Goal: Information Seeking & Learning: Learn about a topic

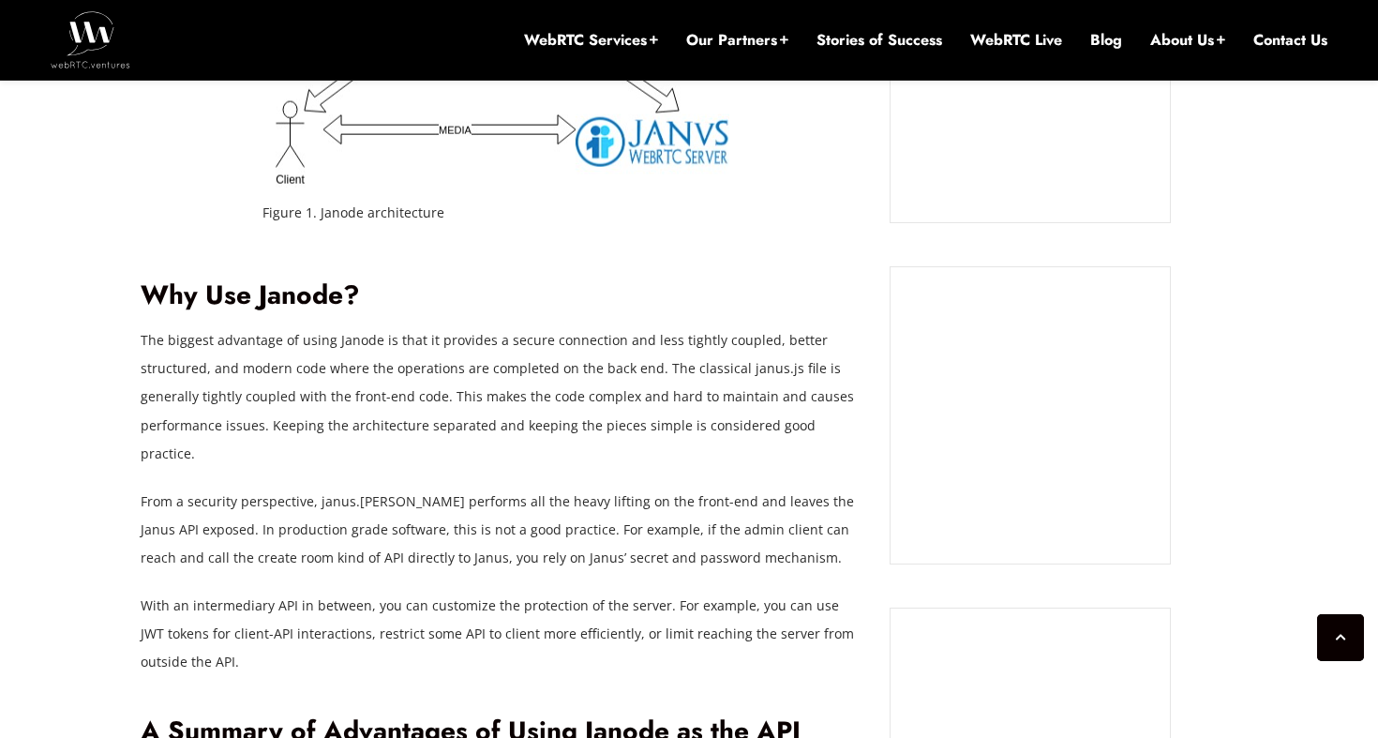
scroll to position [1591, 0]
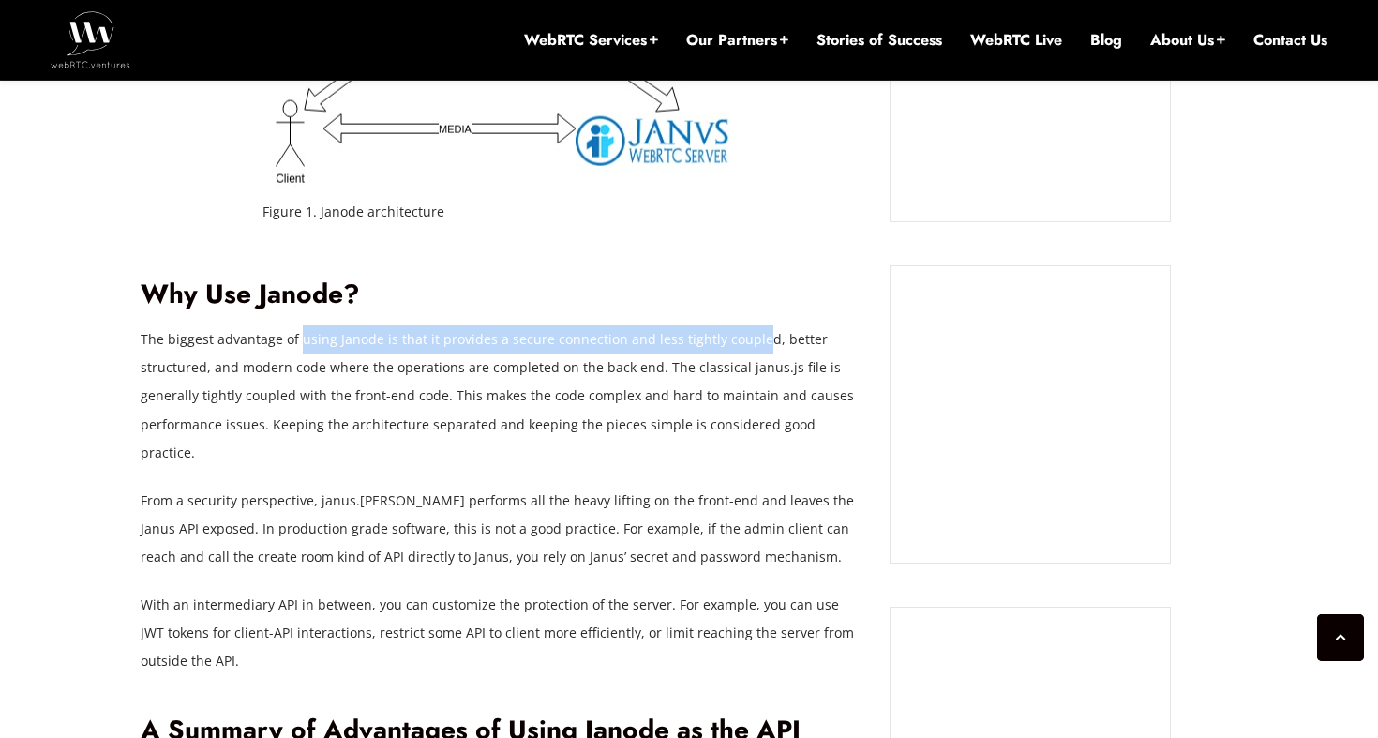
drag, startPoint x: 297, startPoint y: 311, endPoint x: 748, endPoint y: 316, distance: 451.0
click at [748, 325] on p "The biggest advantage of using Janode is that it provides a secure connection a…" at bounding box center [502, 395] width 722 height 141
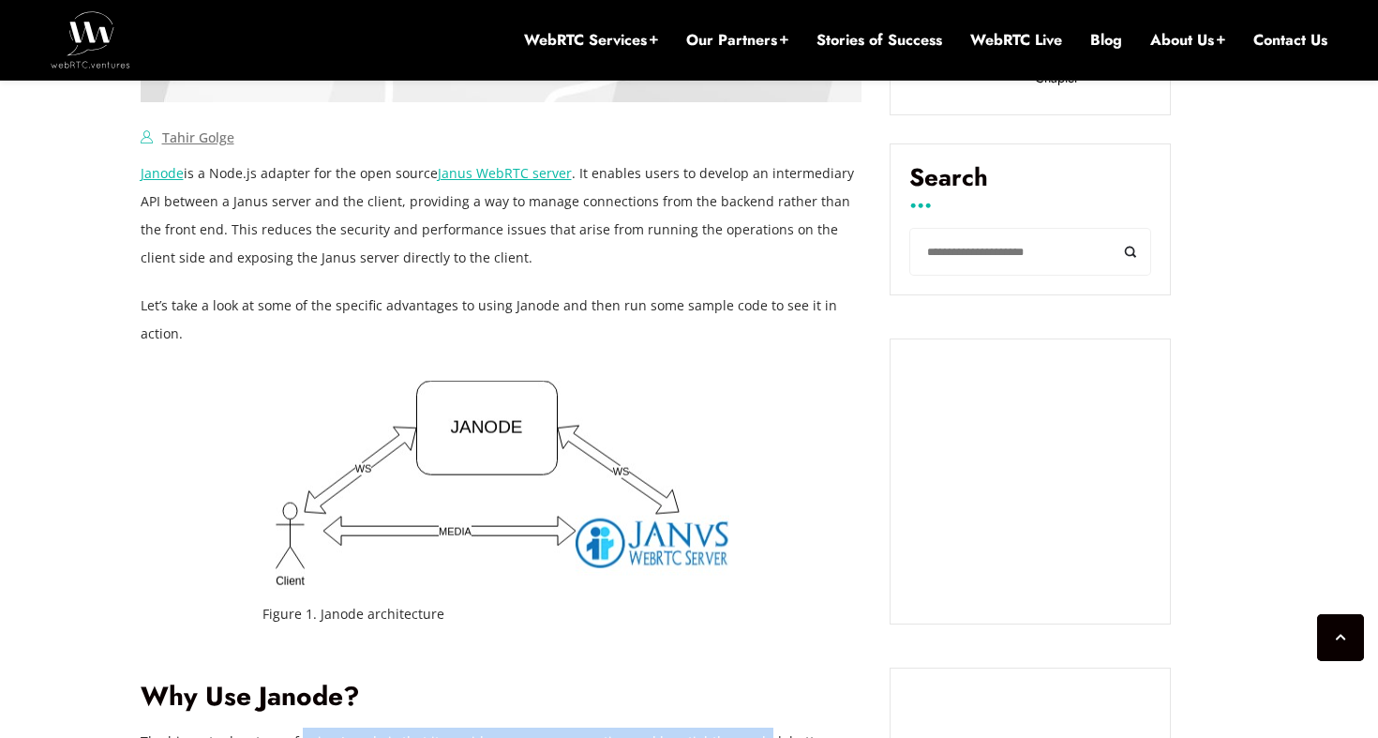
scroll to position [1186, 0]
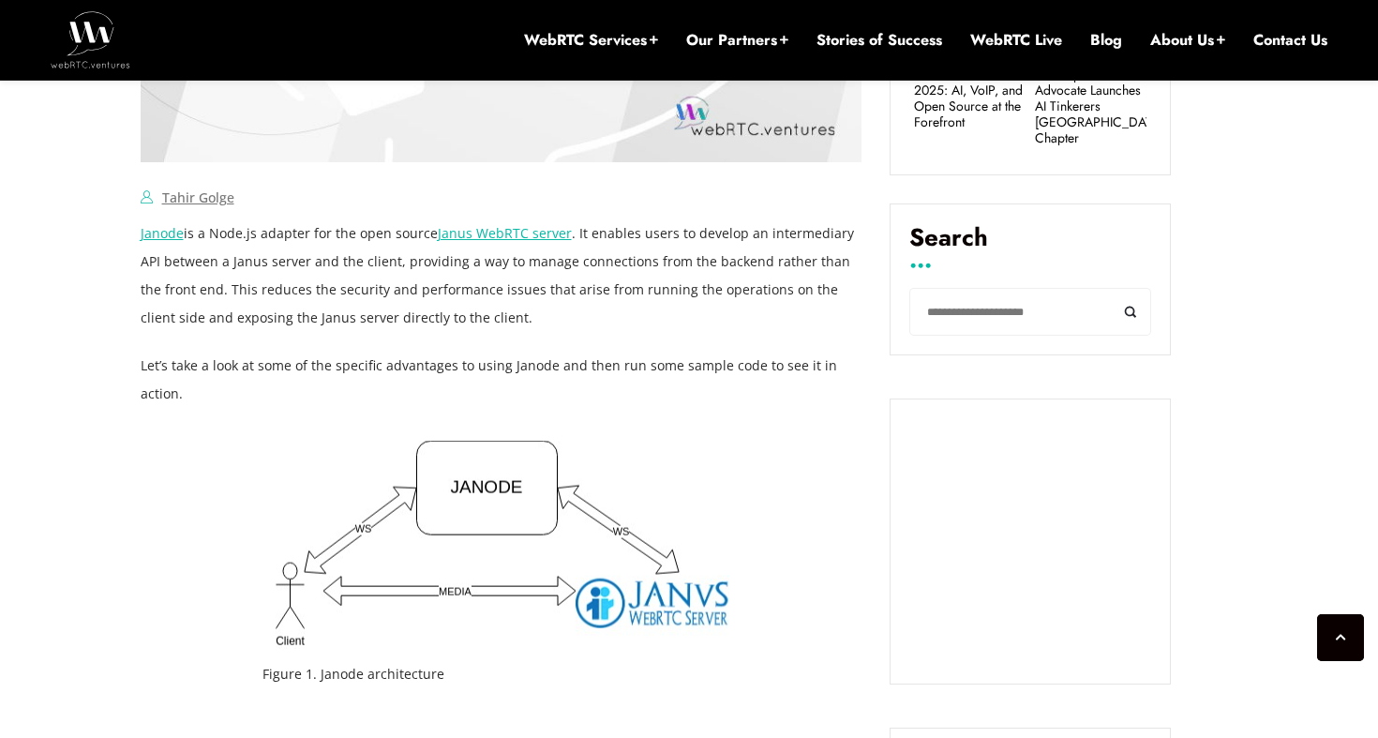
scroll to position [0, 0]
click at [489, 443] on img at bounding box center [501, 545] width 476 height 217
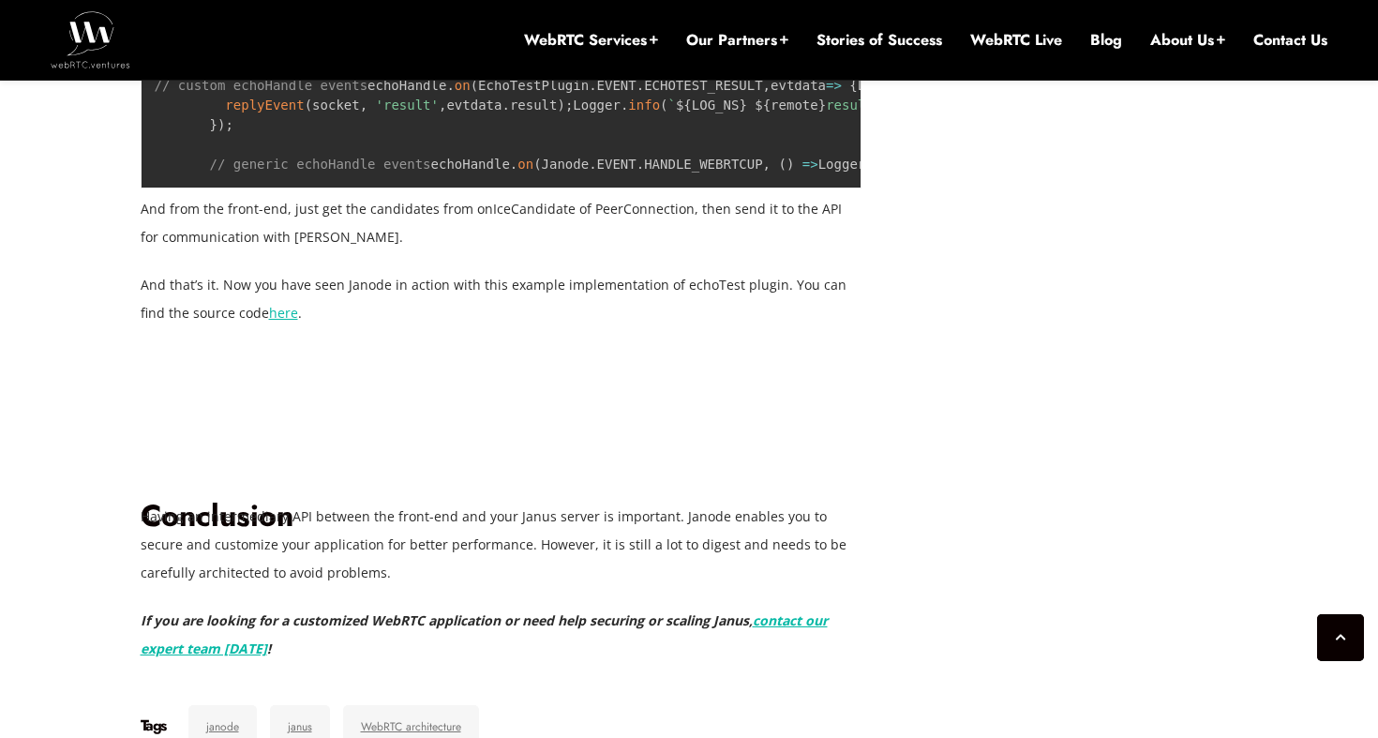
scroll to position [4519, 0]
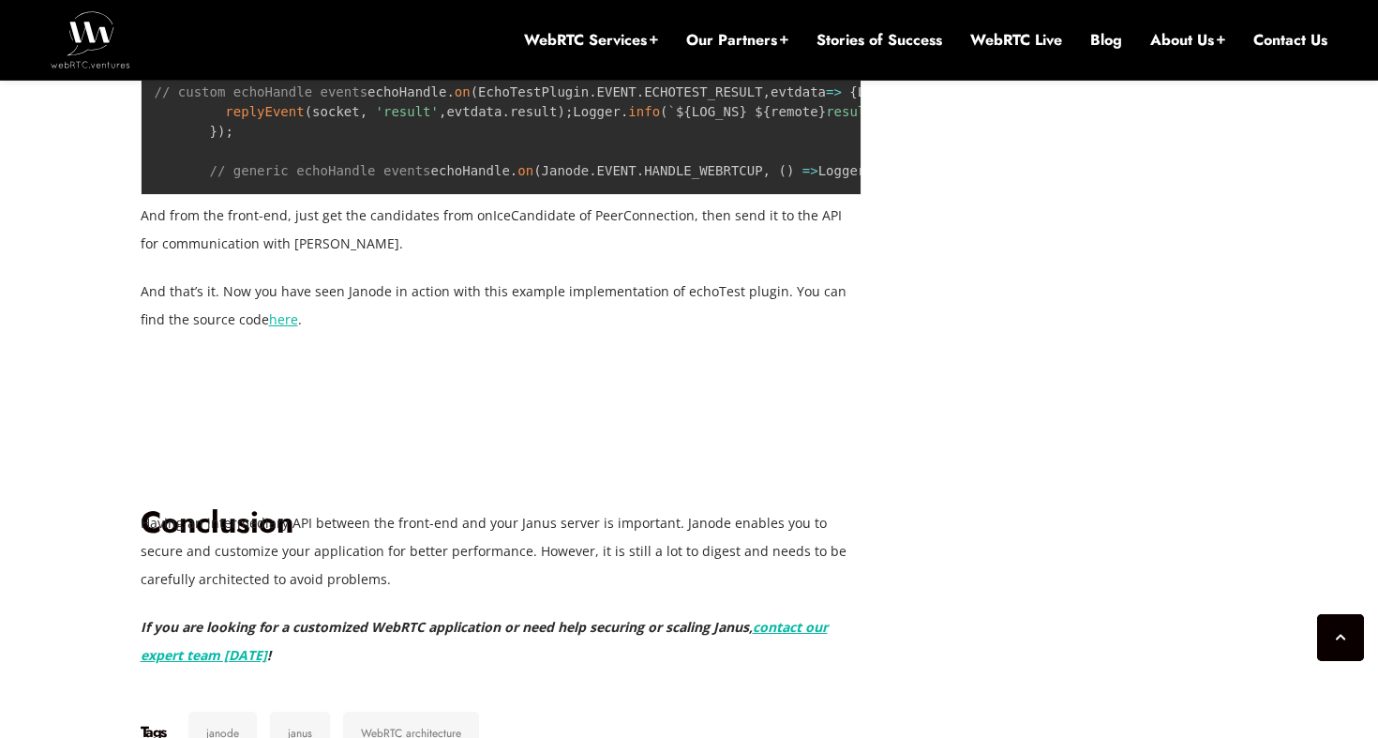
click at [826, 119] on span "result event sent`" at bounding box center [897, 111] width 143 height 15
click at [616, 195] on pre "//examples/echotest/src/index.js // custom echoHandle events echoHandle . on ( …" at bounding box center [502, 122] width 722 height 146
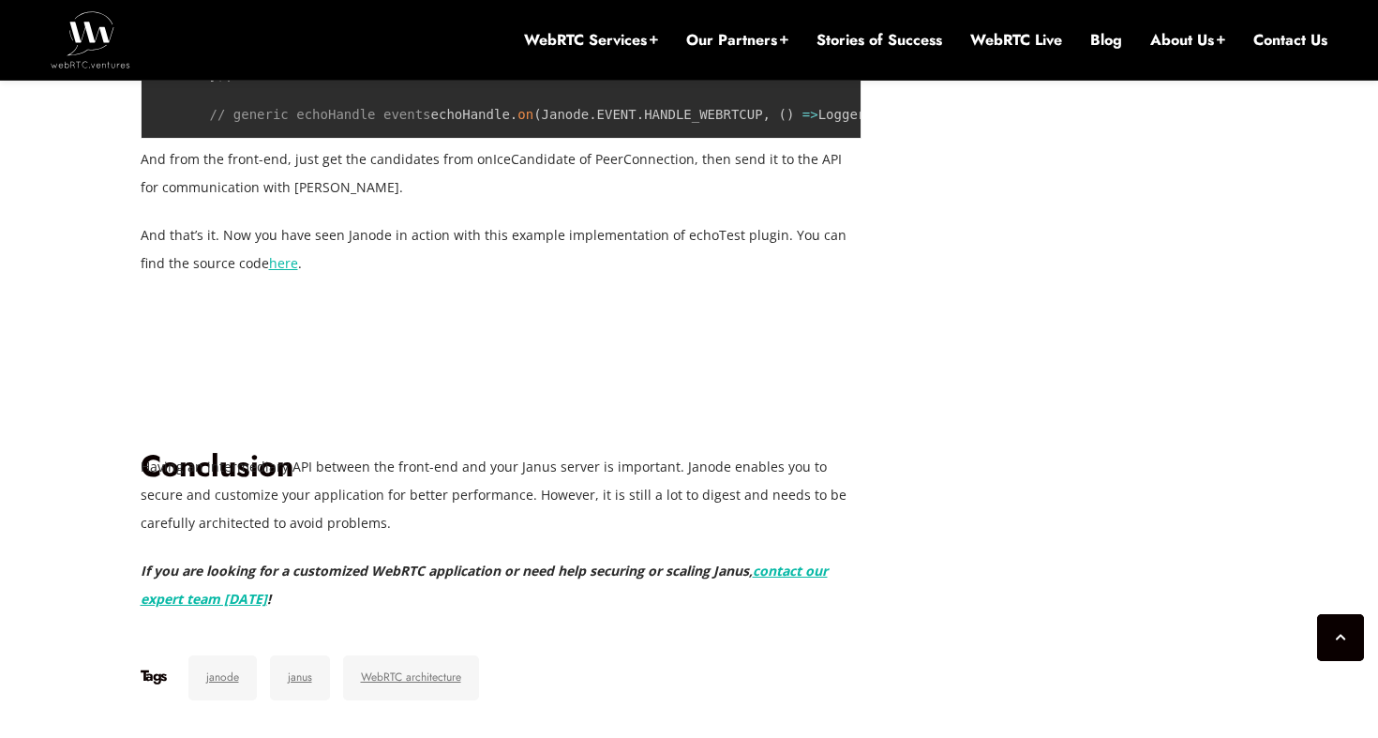
scroll to position [4635, 0]
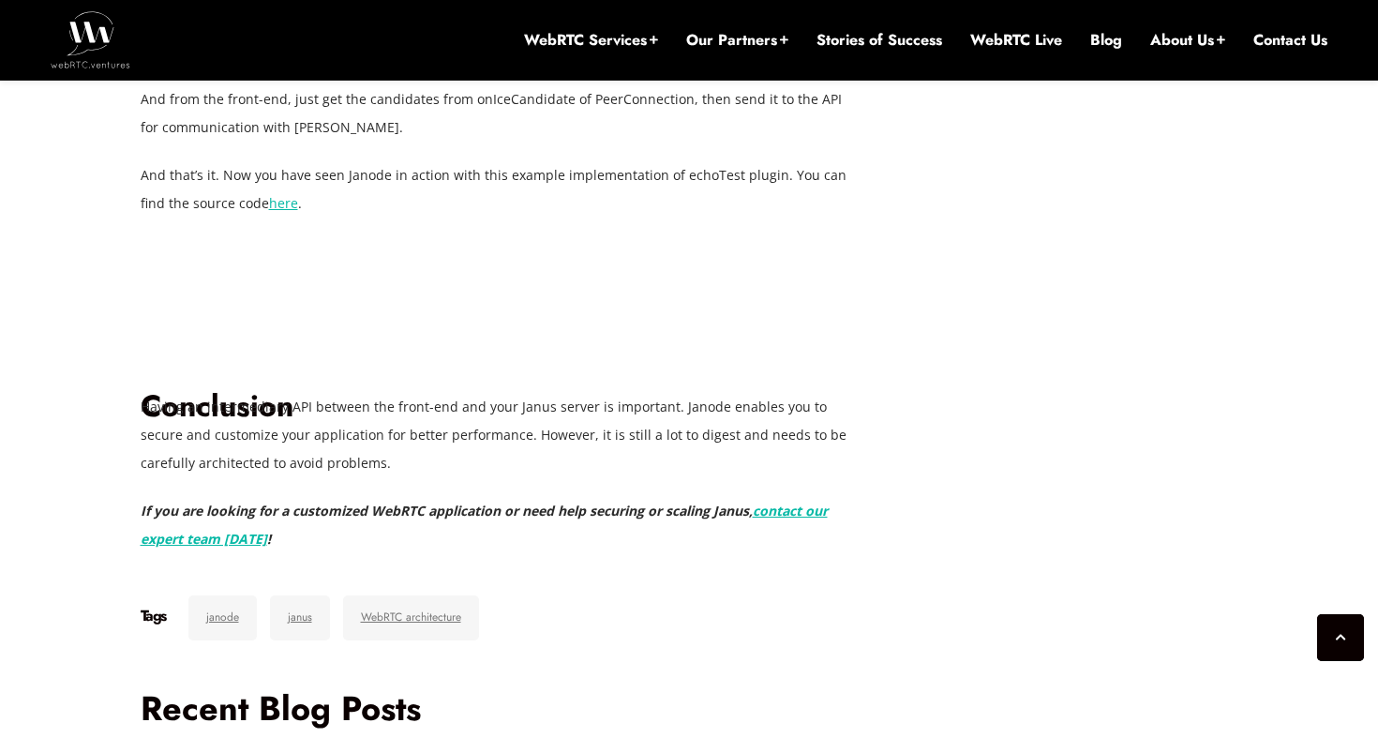
click at [379, 79] on pre "//examples/echotest/src/index.js // custom echoHandle events echoHandle . on ( …" at bounding box center [502, 5] width 722 height 146
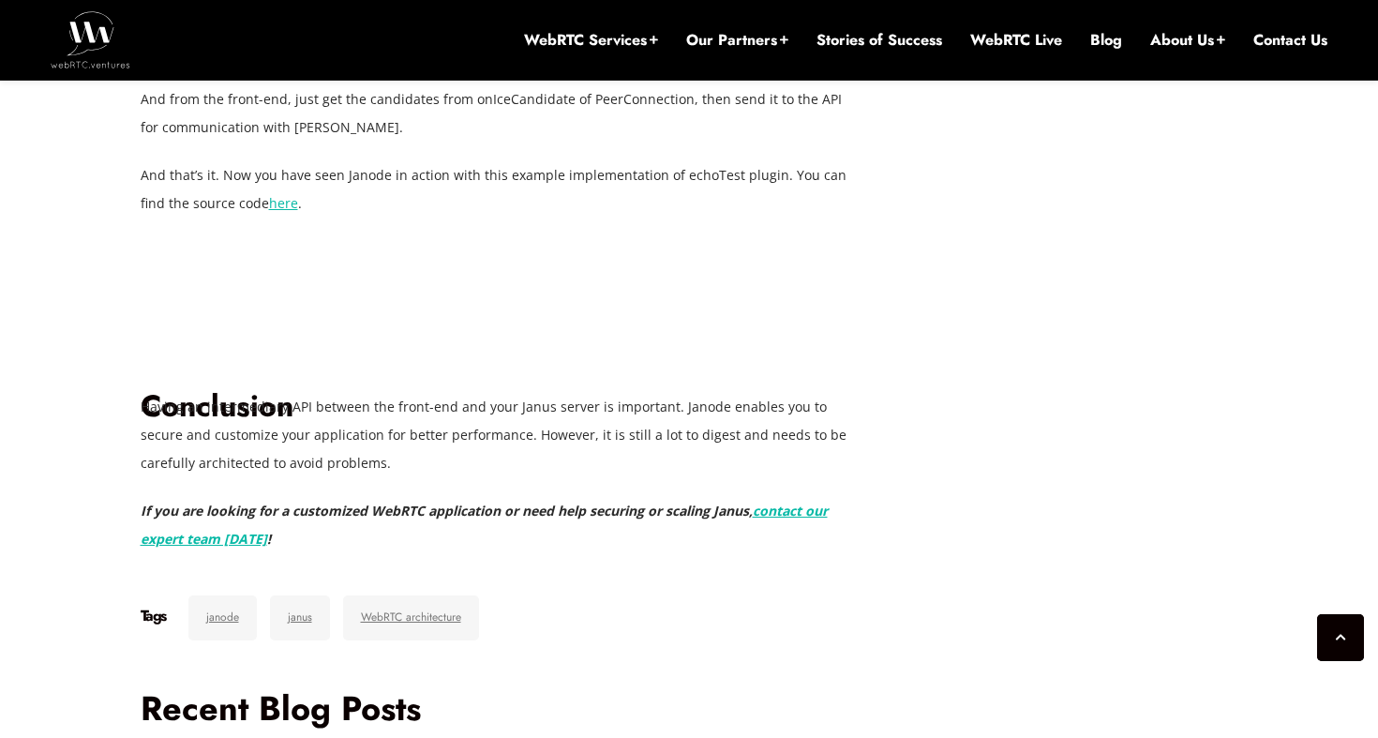
click at [503, 79] on pre "//examples/echotest/src/index.js // custom echoHandle events echoHandle . on ( …" at bounding box center [502, 5] width 722 height 146
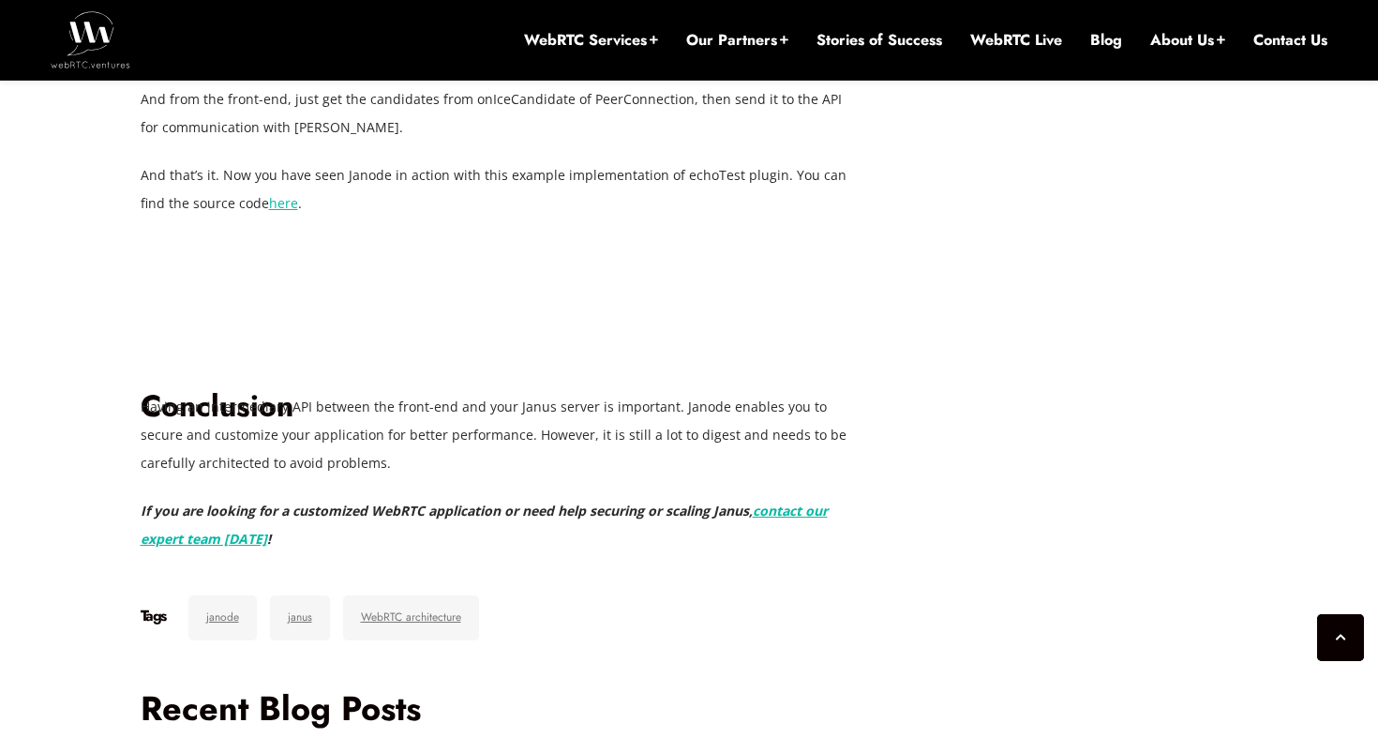
click at [532, 142] on p "And from the front-end, just get the candidates from onIceCandidate of PeerConn…" at bounding box center [502, 113] width 722 height 56
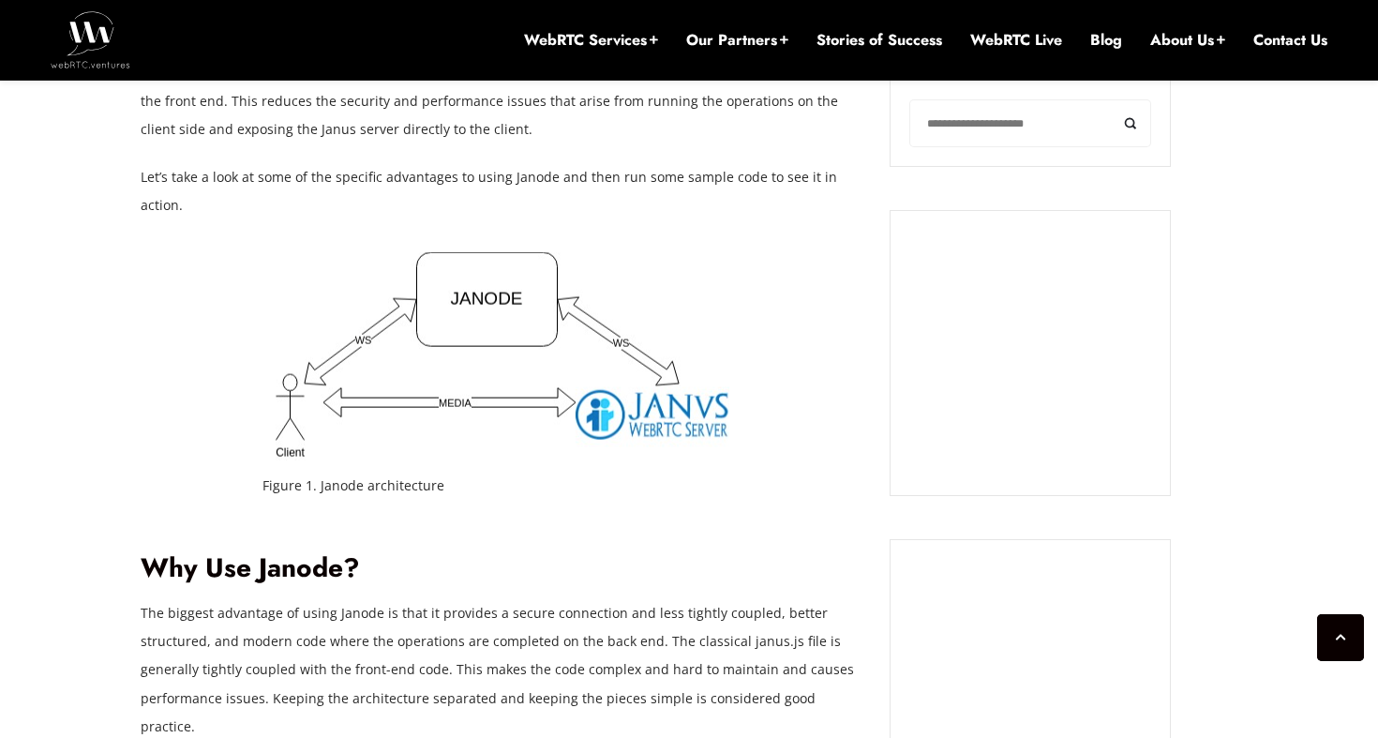
scroll to position [1352, 0]
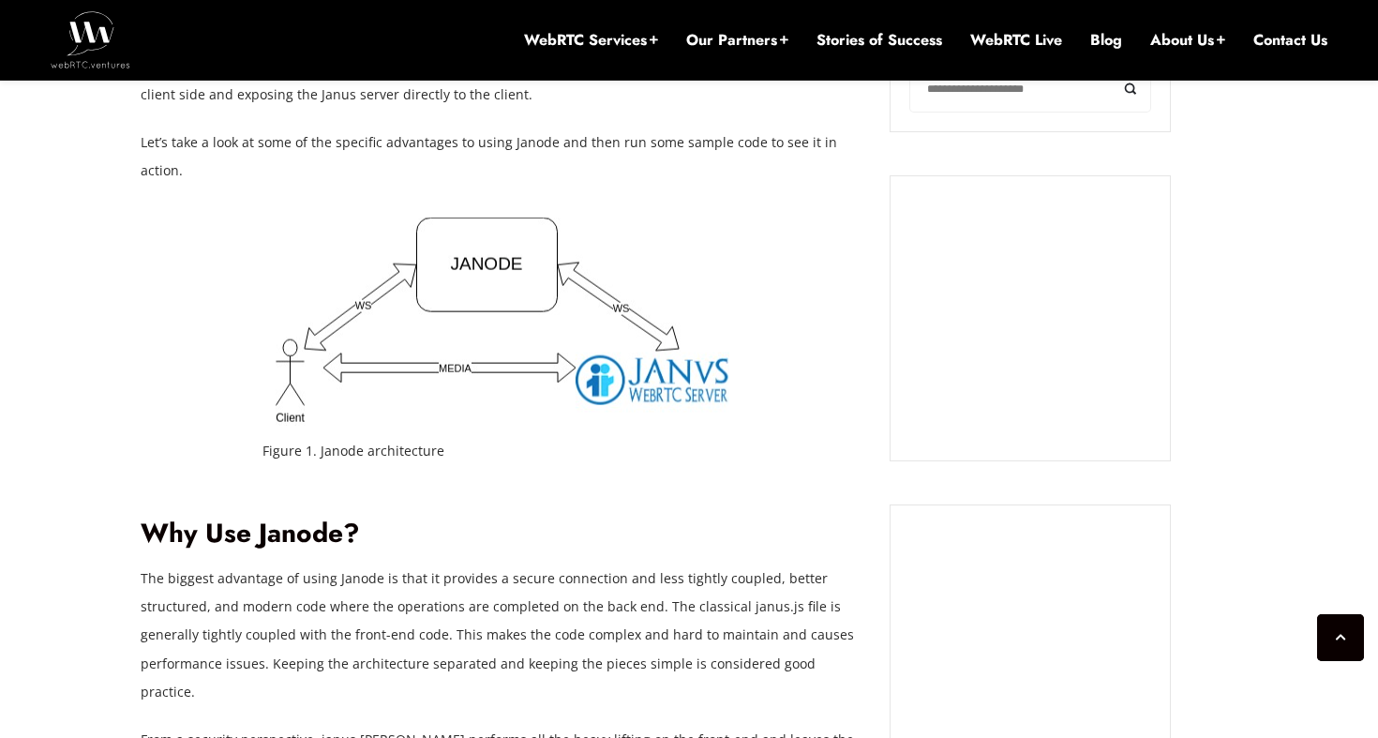
click at [364, 518] on h2 "Why Use Janode?" at bounding box center [502, 534] width 722 height 33
click at [300, 518] on h2 "Why Use Janode?" at bounding box center [502, 534] width 722 height 33
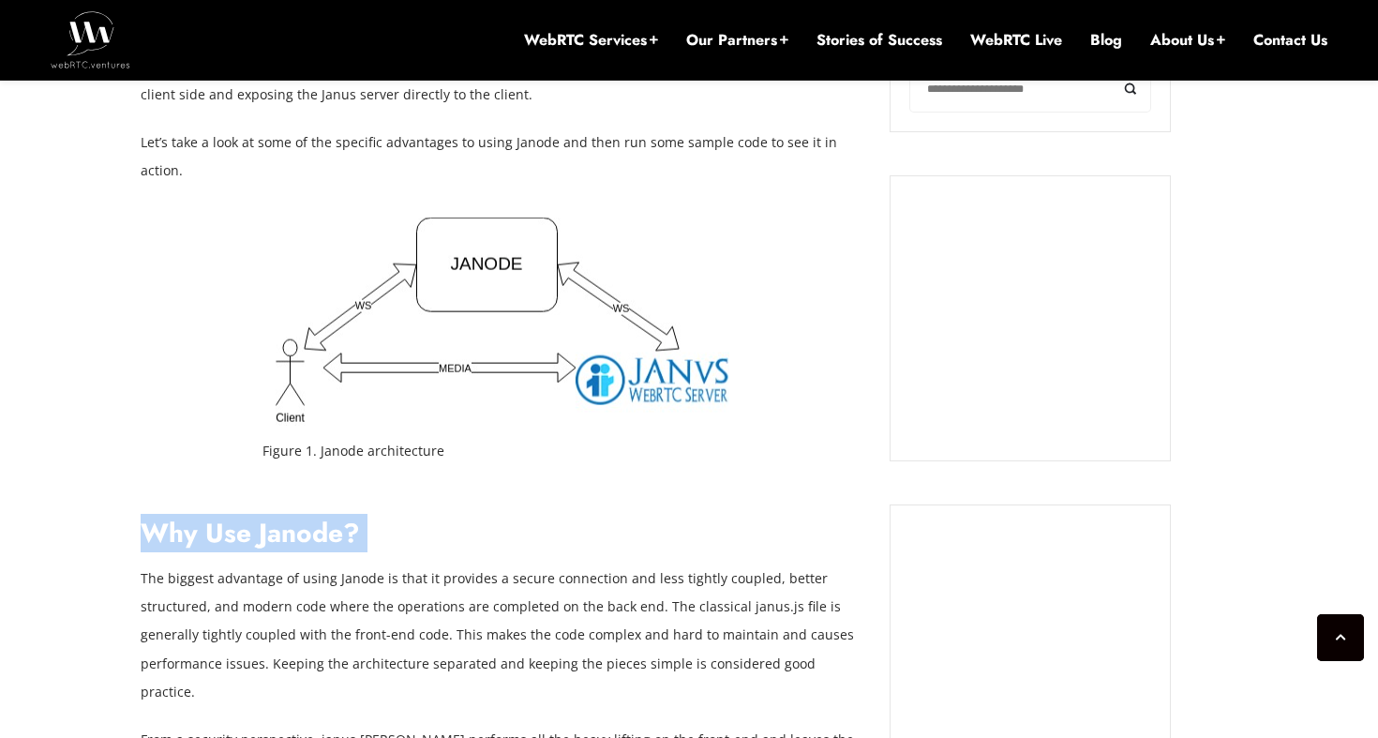
click at [342, 518] on h2 "Why Use Janode?" at bounding box center [502, 534] width 722 height 33
click at [374, 518] on h2 "Why Use Janode?" at bounding box center [502, 534] width 722 height 33
click at [297, 518] on h2 "Why Use Janode?" at bounding box center [502, 534] width 722 height 33
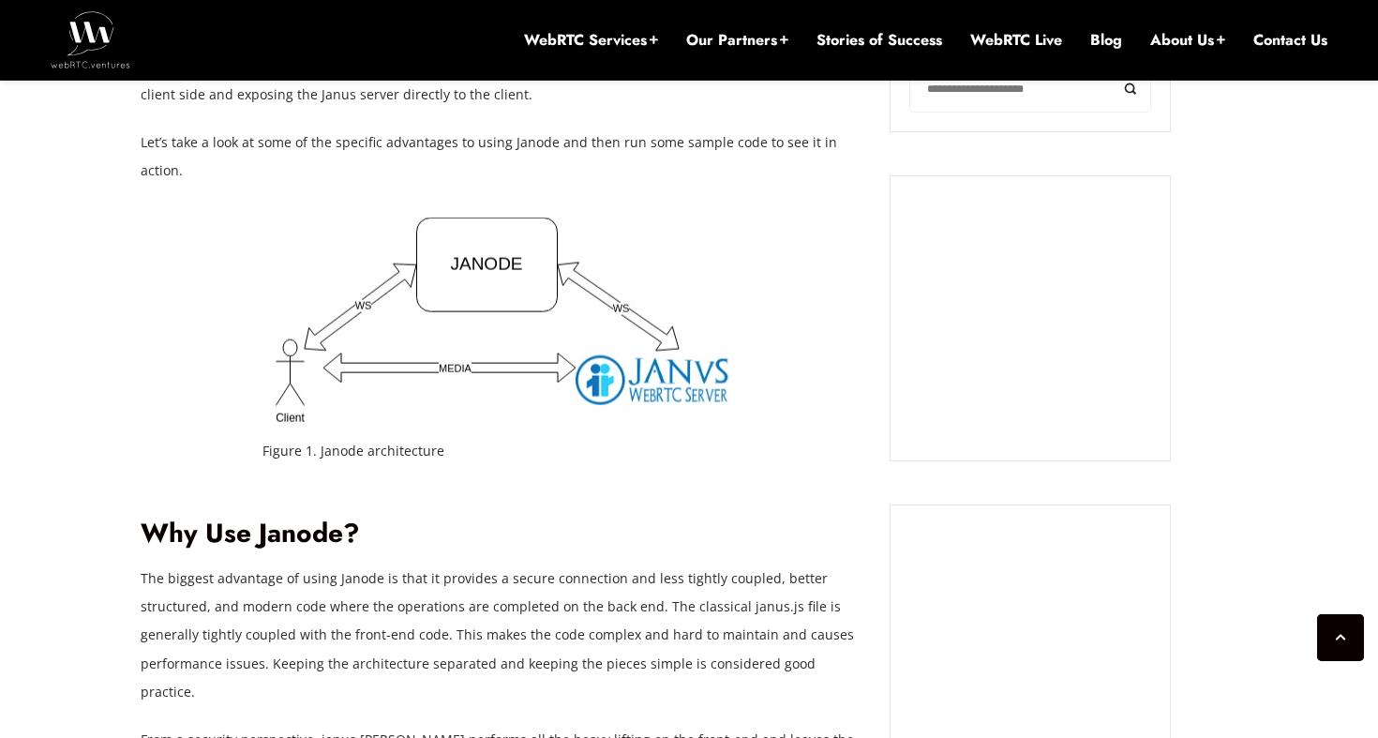
click at [463, 570] on p "The biggest advantage of using Janode is that it provides a secure connection a…" at bounding box center [502, 634] width 722 height 141
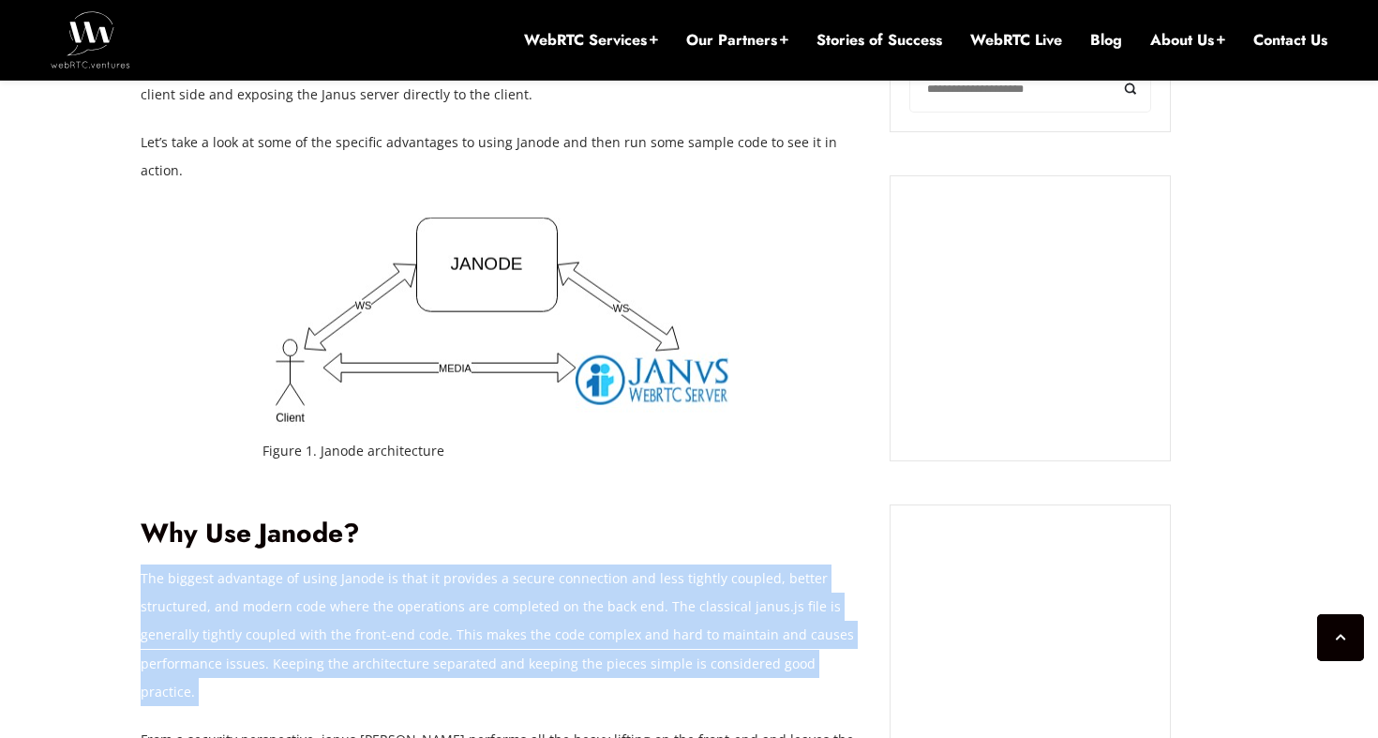
click at [463, 570] on p "The biggest advantage of using Janode is that it provides a secure connection a…" at bounding box center [502, 634] width 722 height 141
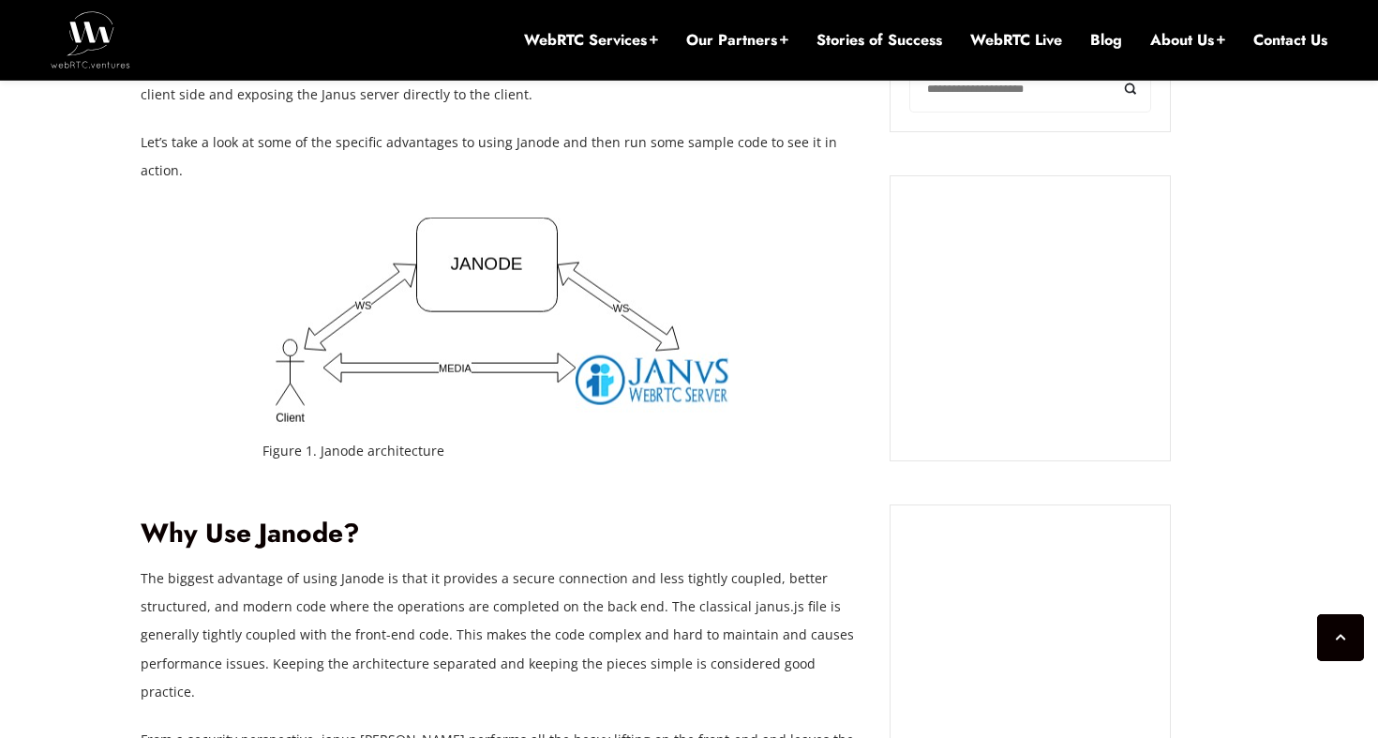
click at [463, 570] on p "The biggest advantage of using Janode is that it provides a secure connection a…" at bounding box center [502, 634] width 722 height 141
